Goal: Check status: Check status

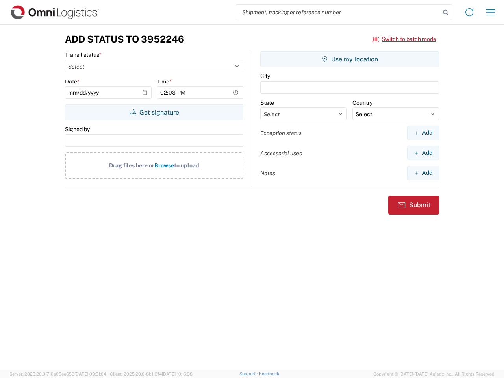
click at [338, 12] on input "search" at bounding box center [338, 12] width 204 height 15
click at [446, 13] on icon at bounding box center [445, 12] width 11 height 11
click at [469, 12] on icon at bounding box center [469, 12] width 13 height 13
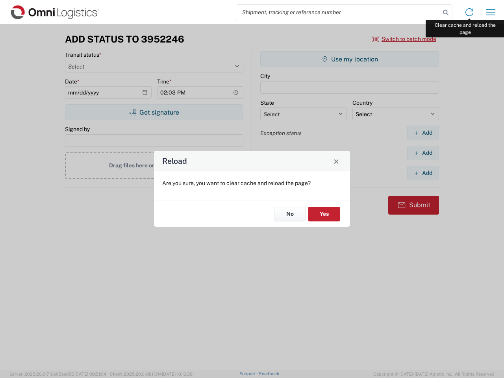
click at [491, 12] on div "Reload Are you sure, you want to clear cache and reload the page? No Yes" at bounding box center [252, 189] width 504 height 378
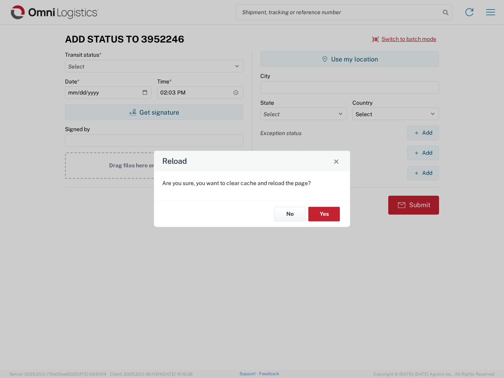
click at [404, 39] on div "Reload Are you sure, you want to clear cache and reload the page? No Yes" at bounding box center [252, 189] width 504 height 378
click at [154, 112] on div "Reload Are you sure, you want to clear cache and reload the page? No Yes" at bounding box center [252, 189] width 504 height 378
click at [350, 59] on div "Reload Are you sure, you want to clear cache and reload the page? No Yes" at bounding box center [252, 189] width 504 height 378
click at [423, 133] on div "Reload Are you sure, you want to clear cache and reload the page? No Yes" at bounding box center [252, 189] width 504 height 378
click at [423, 153] on div "Reload Are you sure, you want to clear cache and reload the page? No Yes" at bounding box center [252, 189] width 504 height 378
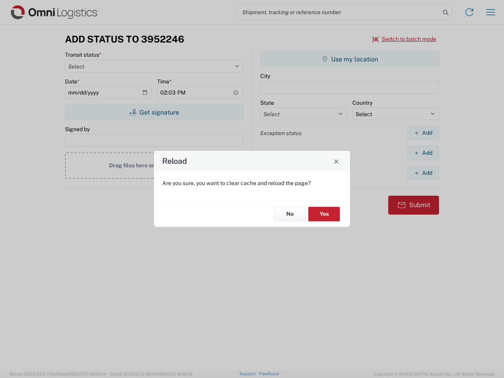
click at [423, 173] on div "Reload Are you sure, you want to clear cache and reload the page? No Yes" at bounding box center [252, 189] width 504 height 378
